Goal: Task Accomplishment & Management: Use online tool/utility

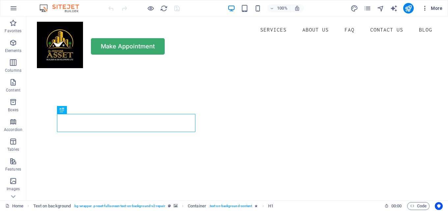
click at [425, 8] on icon "button" at bounding box center [425, 8] width 7 height 7
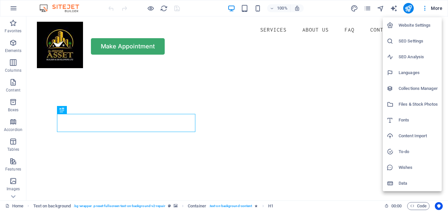
click at [410, 7] on div at bounding box center [224, 105] width 448 height 211
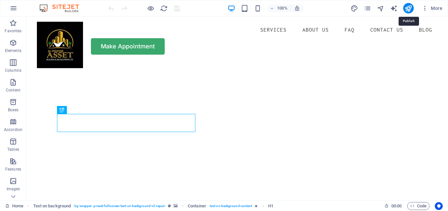
click at [407, 9] on icon "publish" at bounding box center [409, 9] width 8 height 8
